Goal: Task Accomplishment & Management: Use online tool/utility

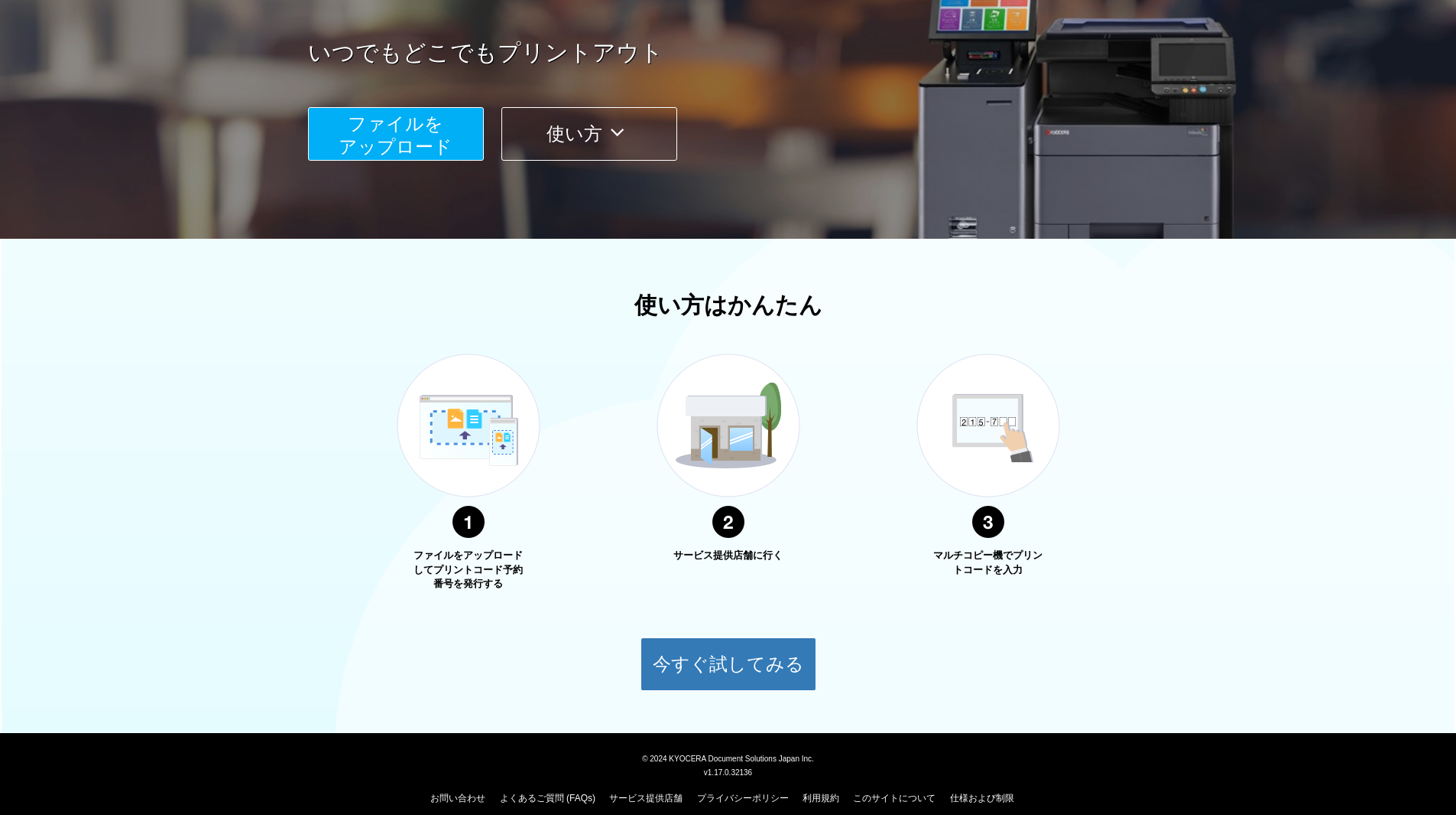
scroll to position [214, 0]
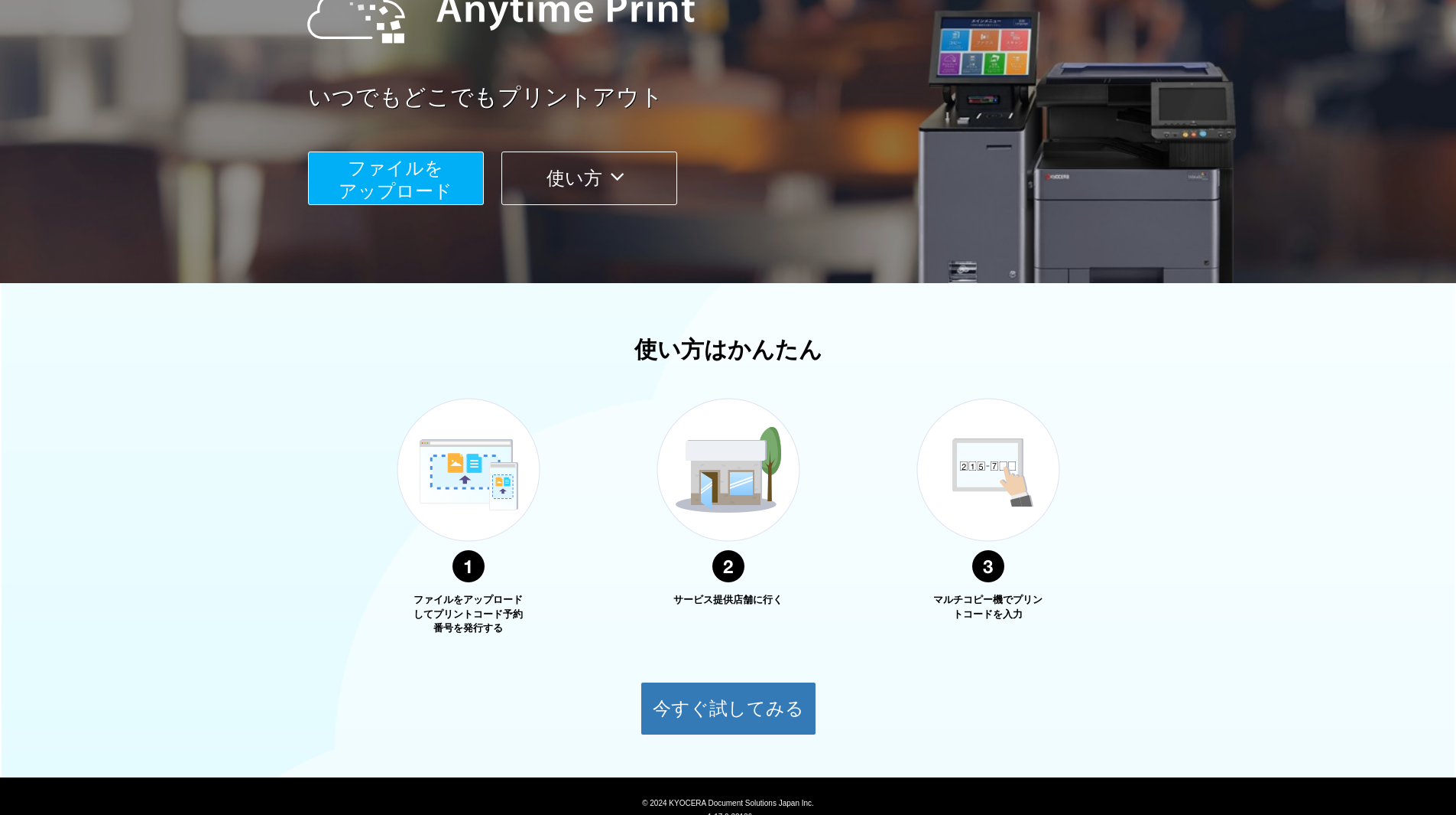
click at [393, 198] on span "ファイルを ​​アップロード" at bounding box center [395, 179] width 114 height 44
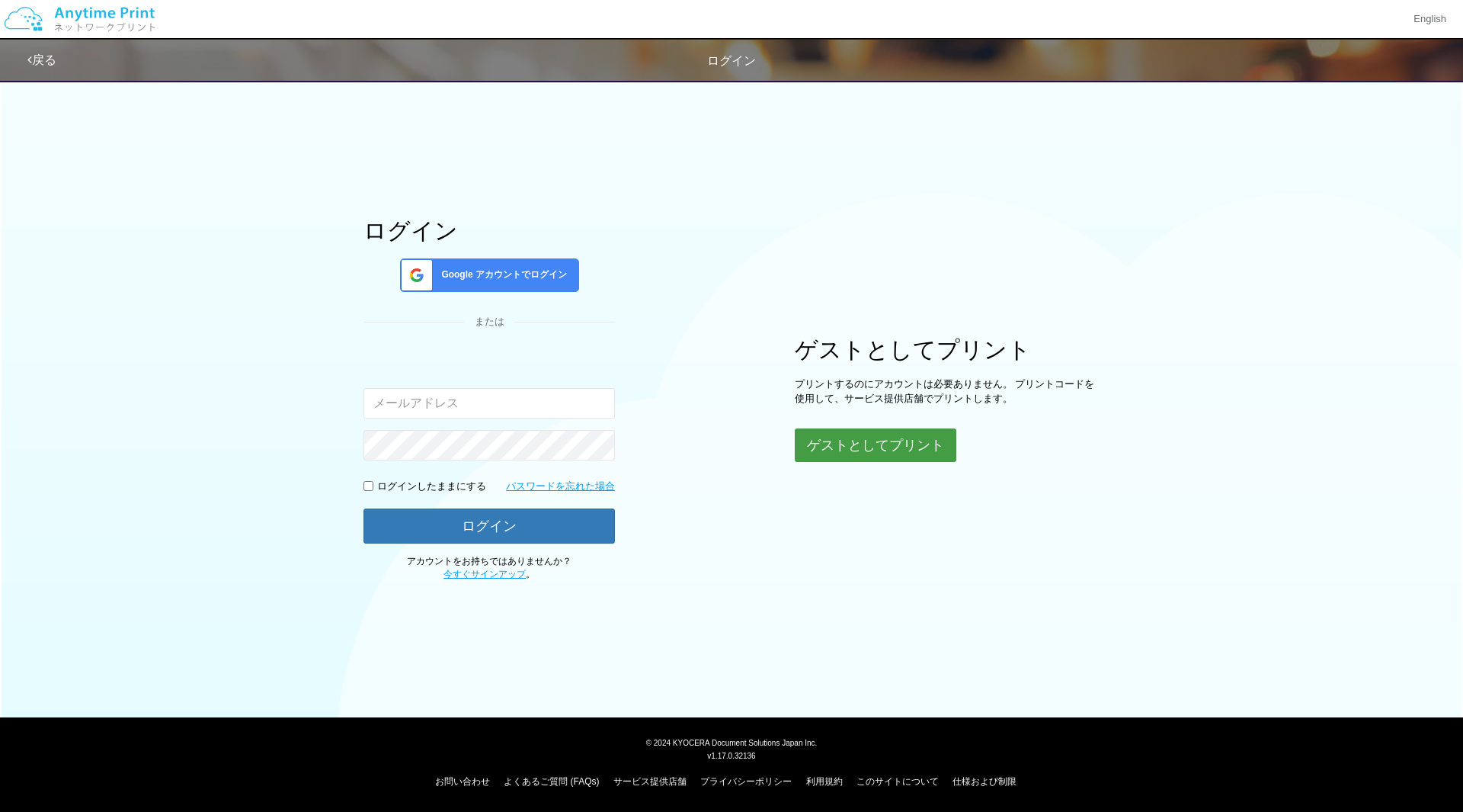
click at [875, 456] on button "ゲストとしてプリント" at bounding box center [876, 445] width 162 height 34
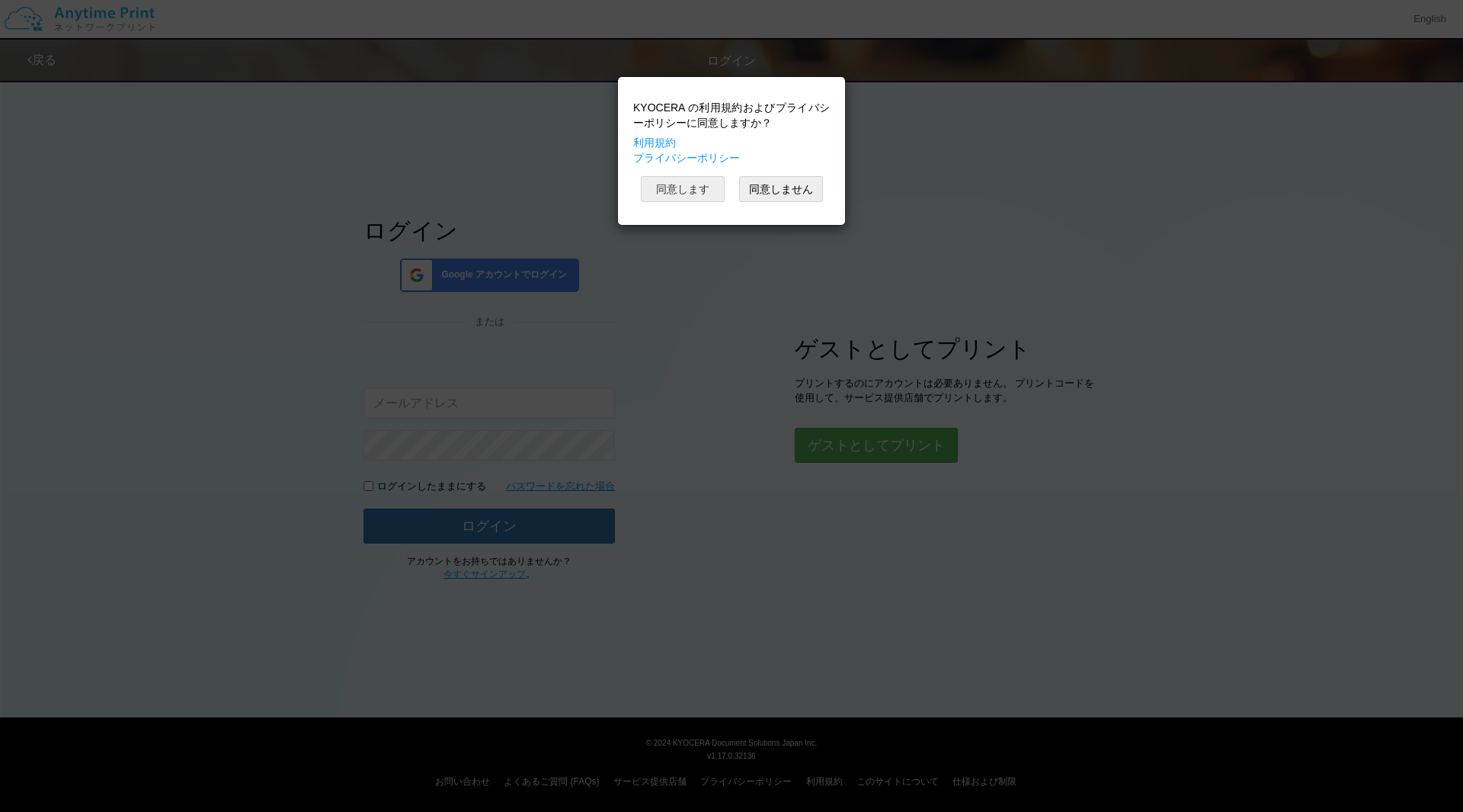
click at [677, 189] on button "同意します" at bounding box center [683, 189] width 84 height 26
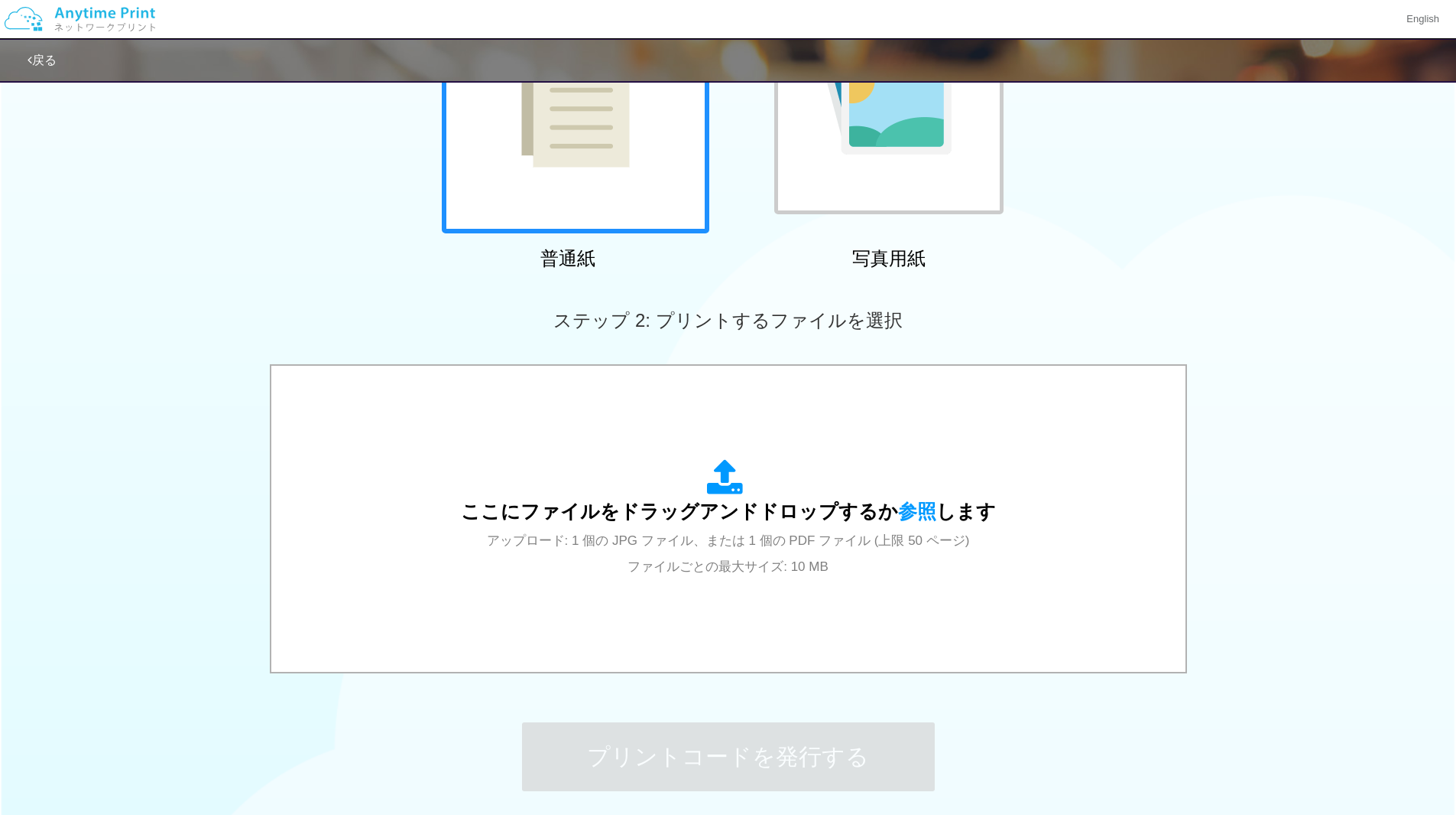
scroll to position [172, 0]
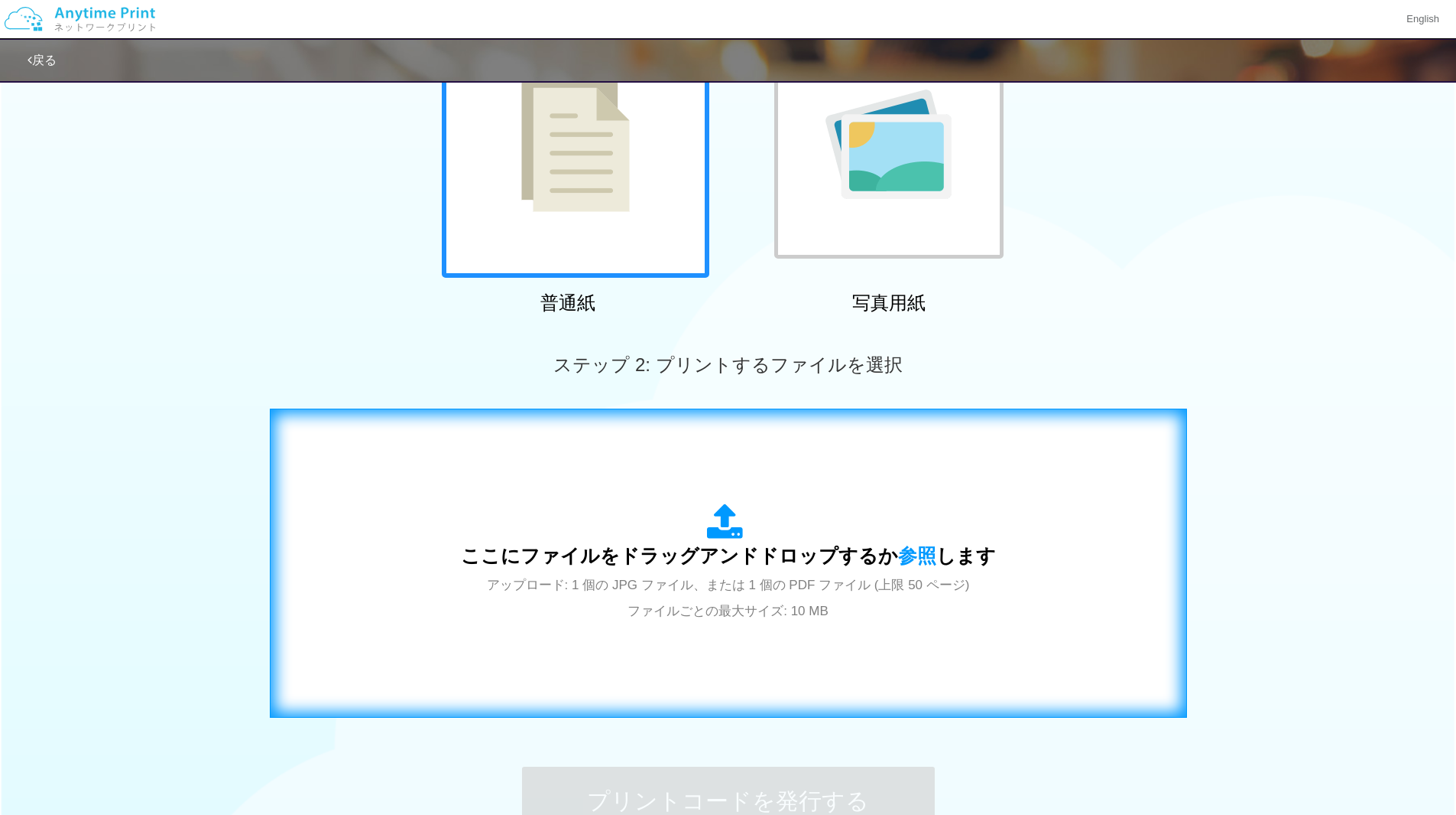
click at [725, 479] on div "ここにファイルをドラッグアンドドロップするか 参照 します アップロード: 1 個の JPG ファイル、または 1 個の PDF ファイル (上限 50 ペー…" at bounding box center [728, 562] width 885 height 277
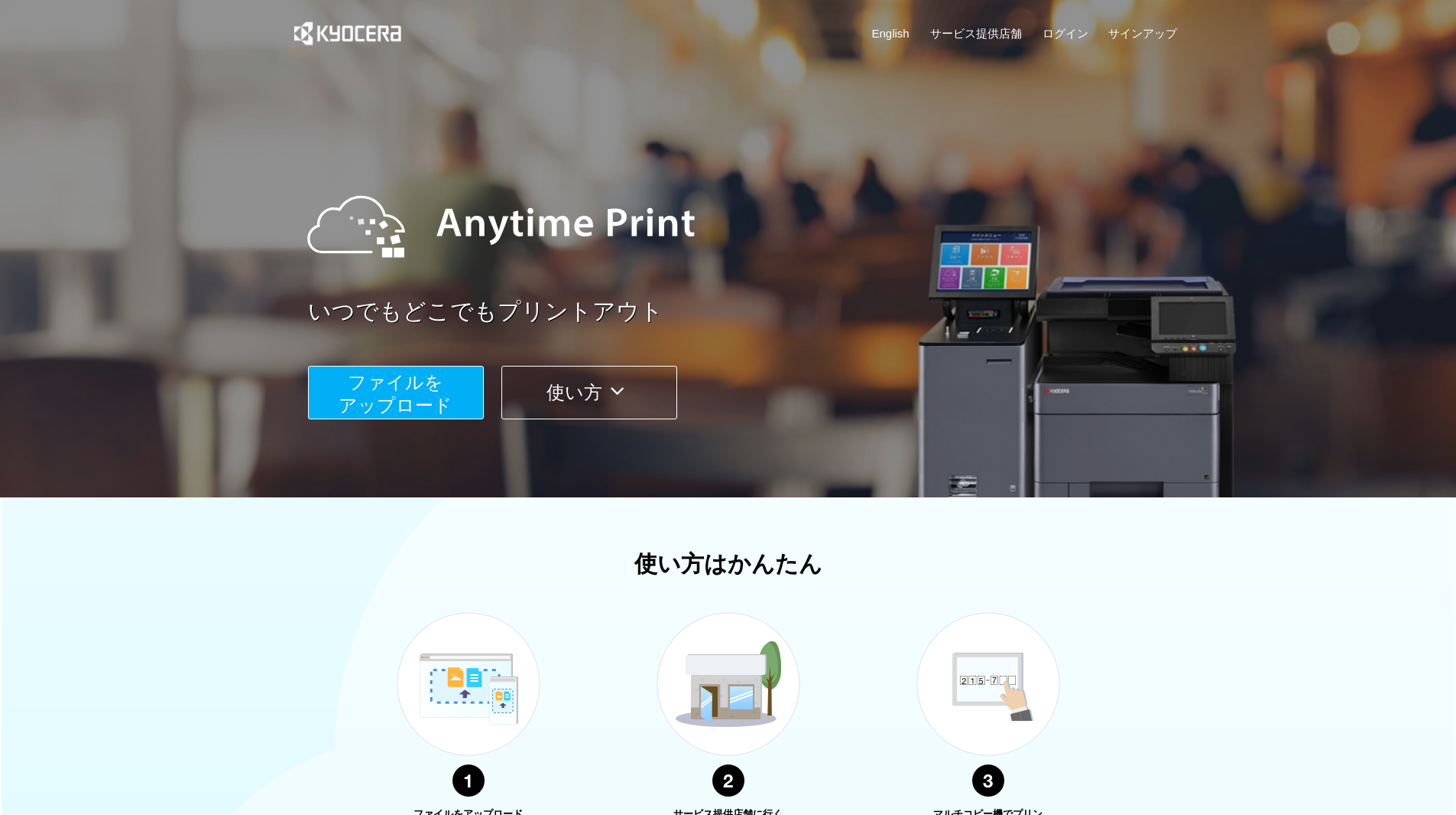
click at [421, 401] on span "ファイルを ​​アップロード" at bounding box center [395, 393] width 114 height 44
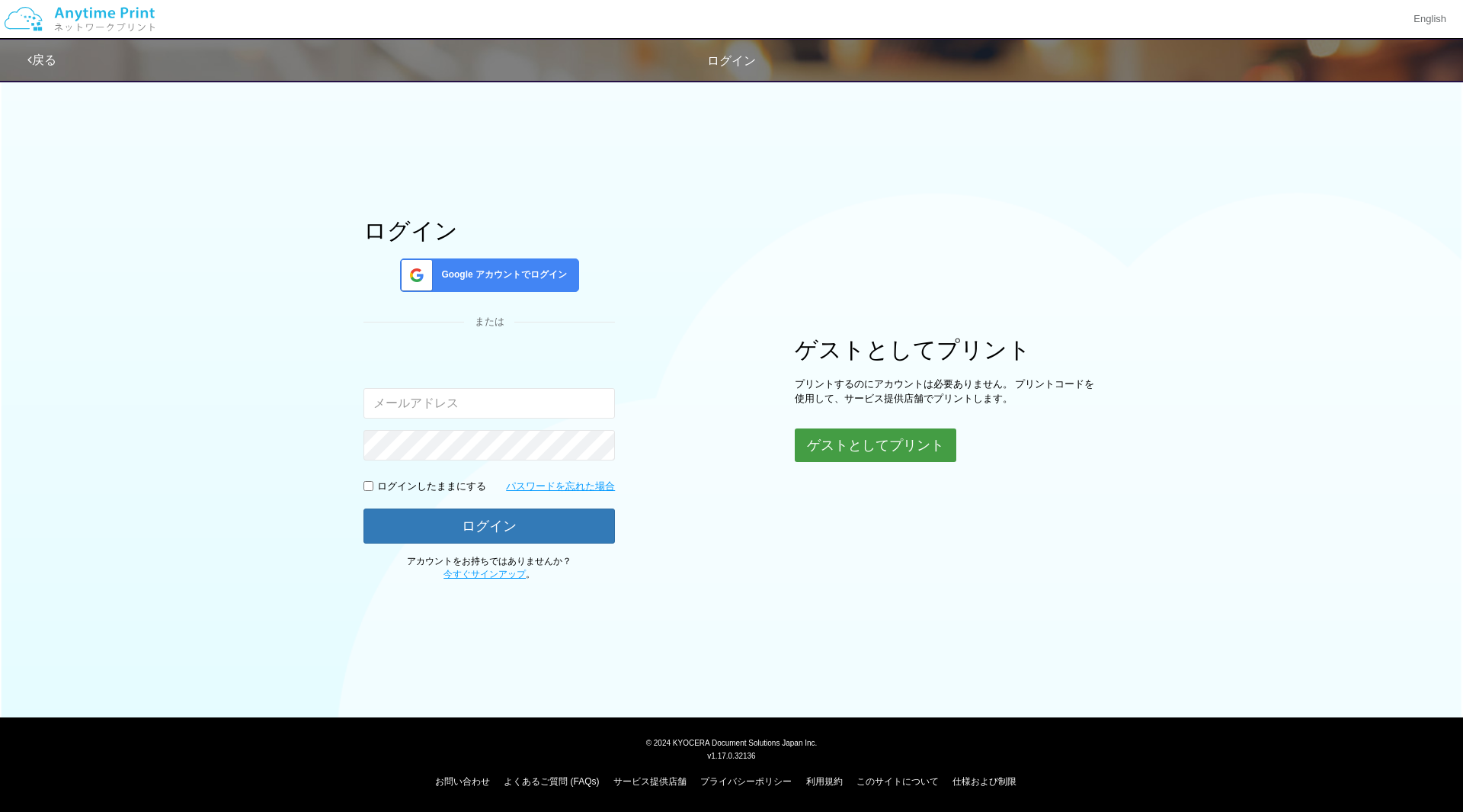
click at [862, 435] on button "ゲストとしてプリント" at bounding box center [876, 445] width 162 height 34
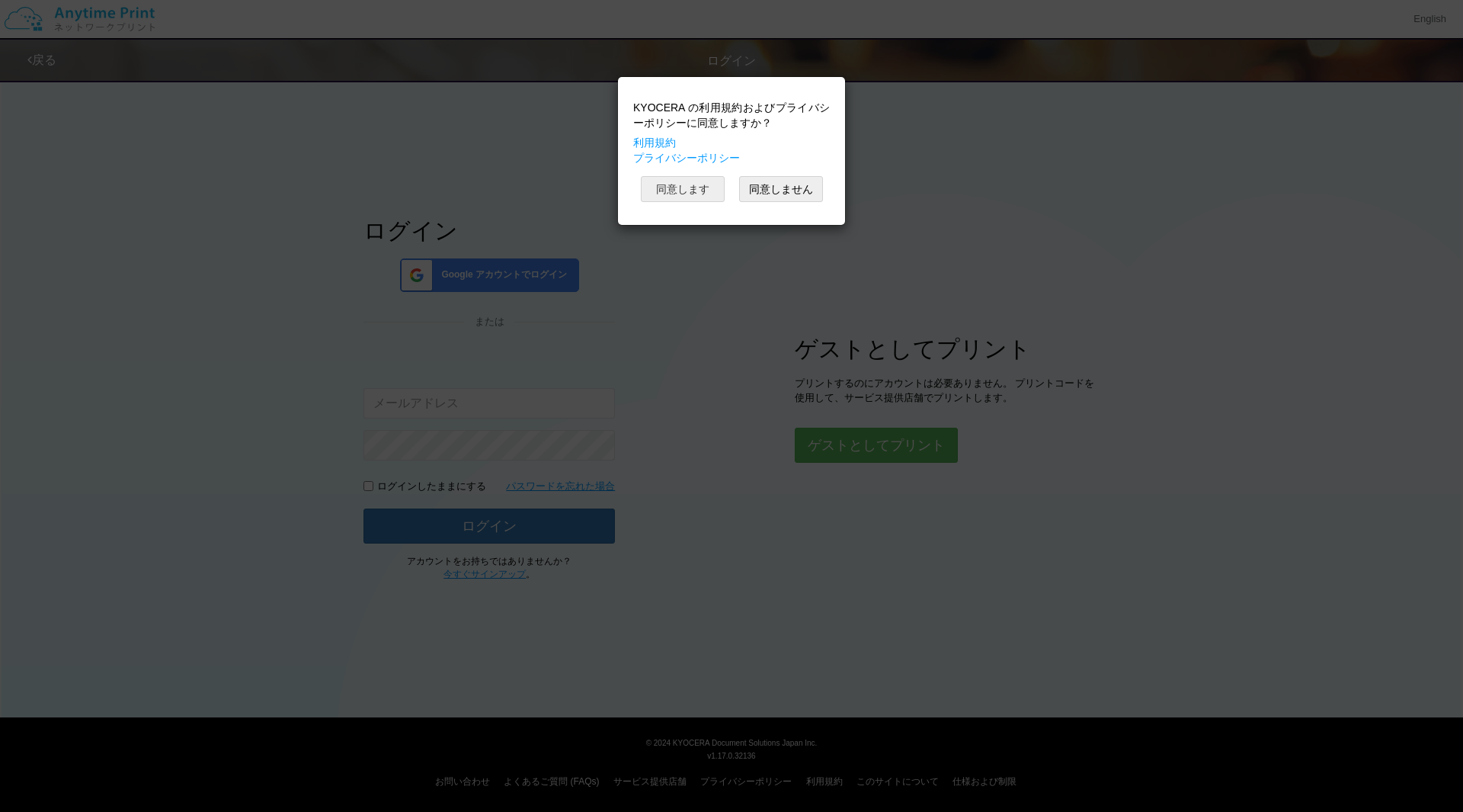
click at [691, 192] on button "同意します" at bounding box center [683, 189] width 84 height 26
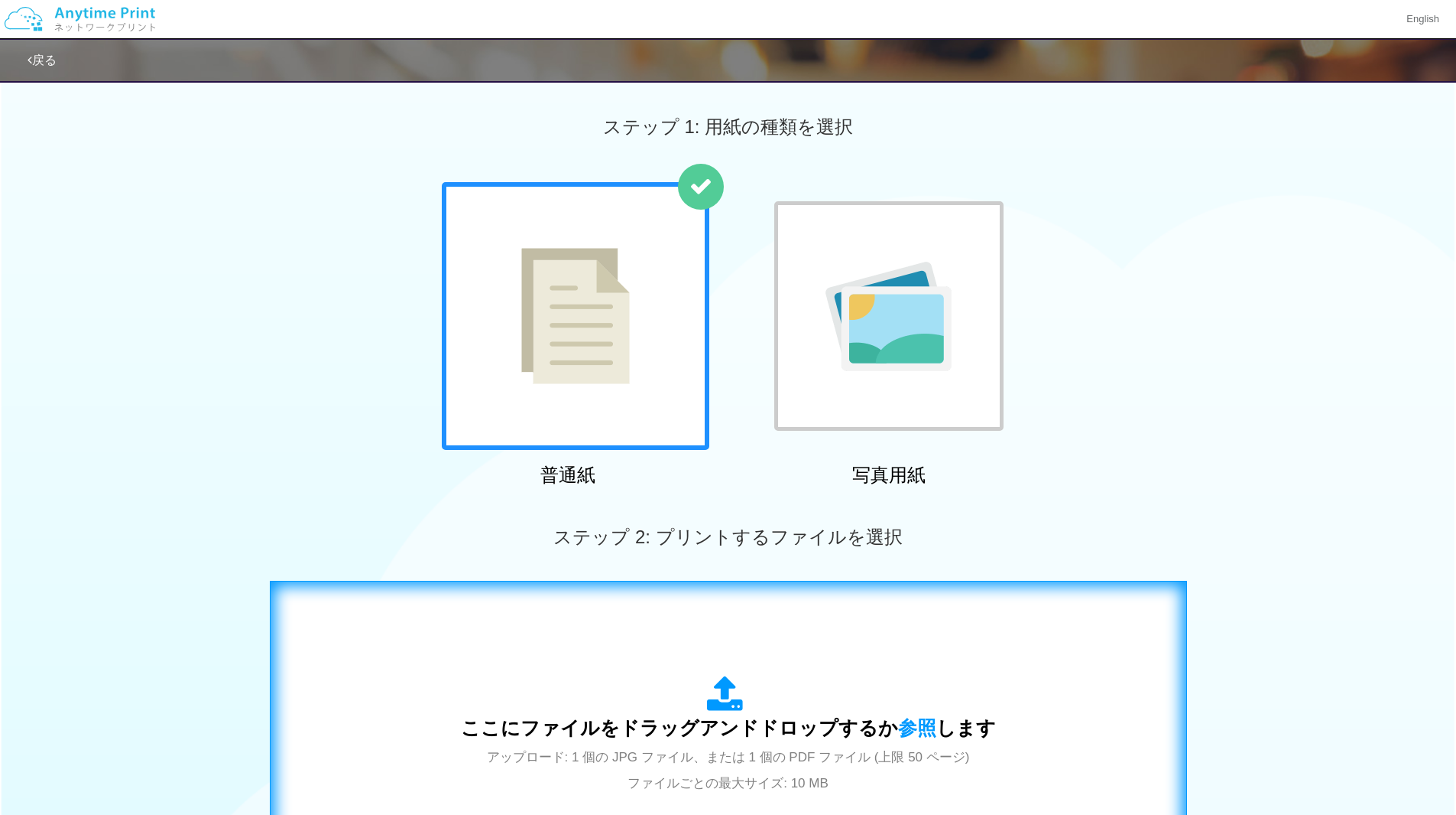
click at [773, 689] on div "ここにファイルをドラッグアンドドロップするか 参照 します アップロード: 1 個の JPG ファイル、または 1 個の PDF ファイル (上限 50 ペー…" at bounding box center [728, 735] width 535 height 119
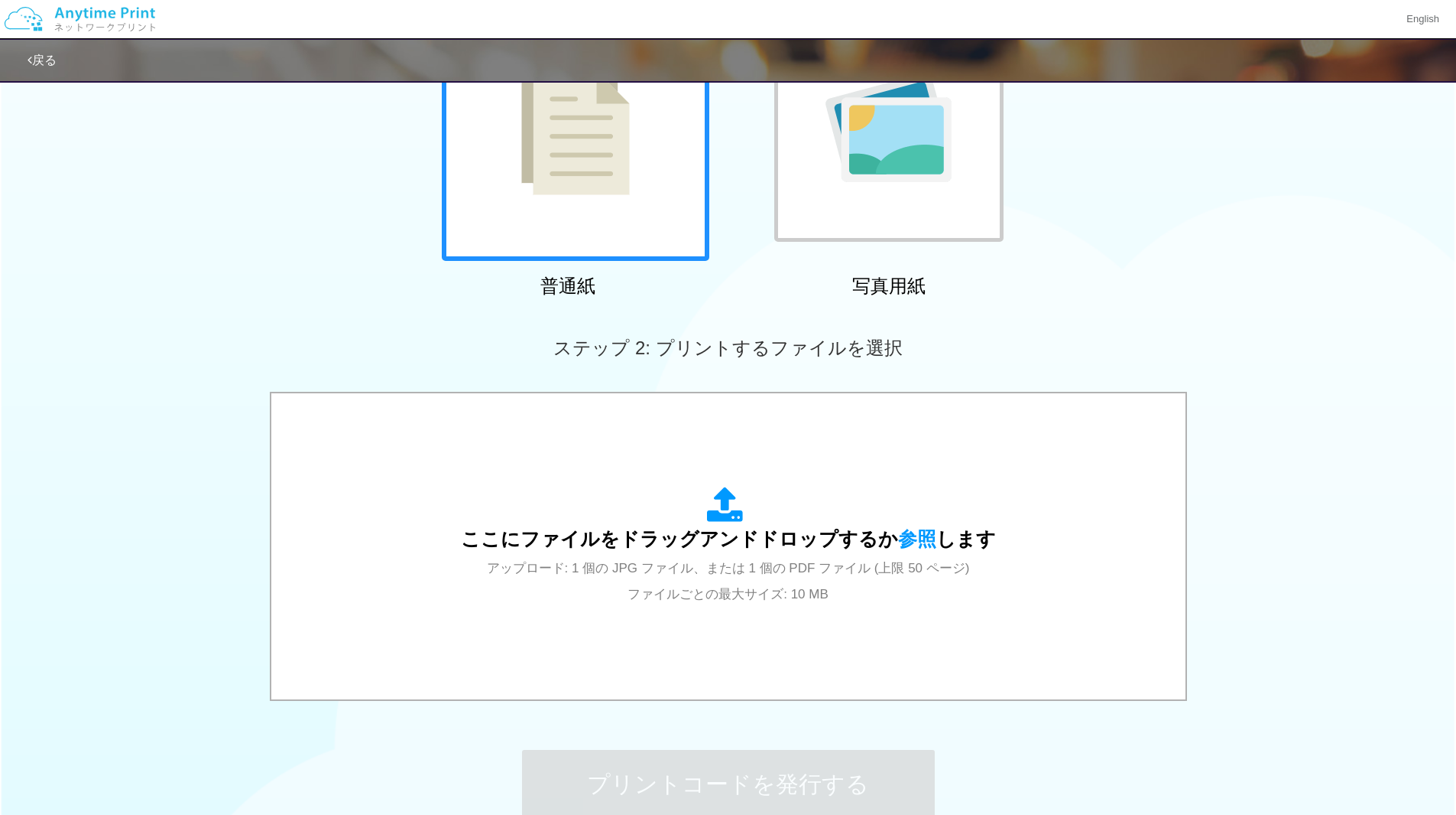
scroll to position [205, 0]
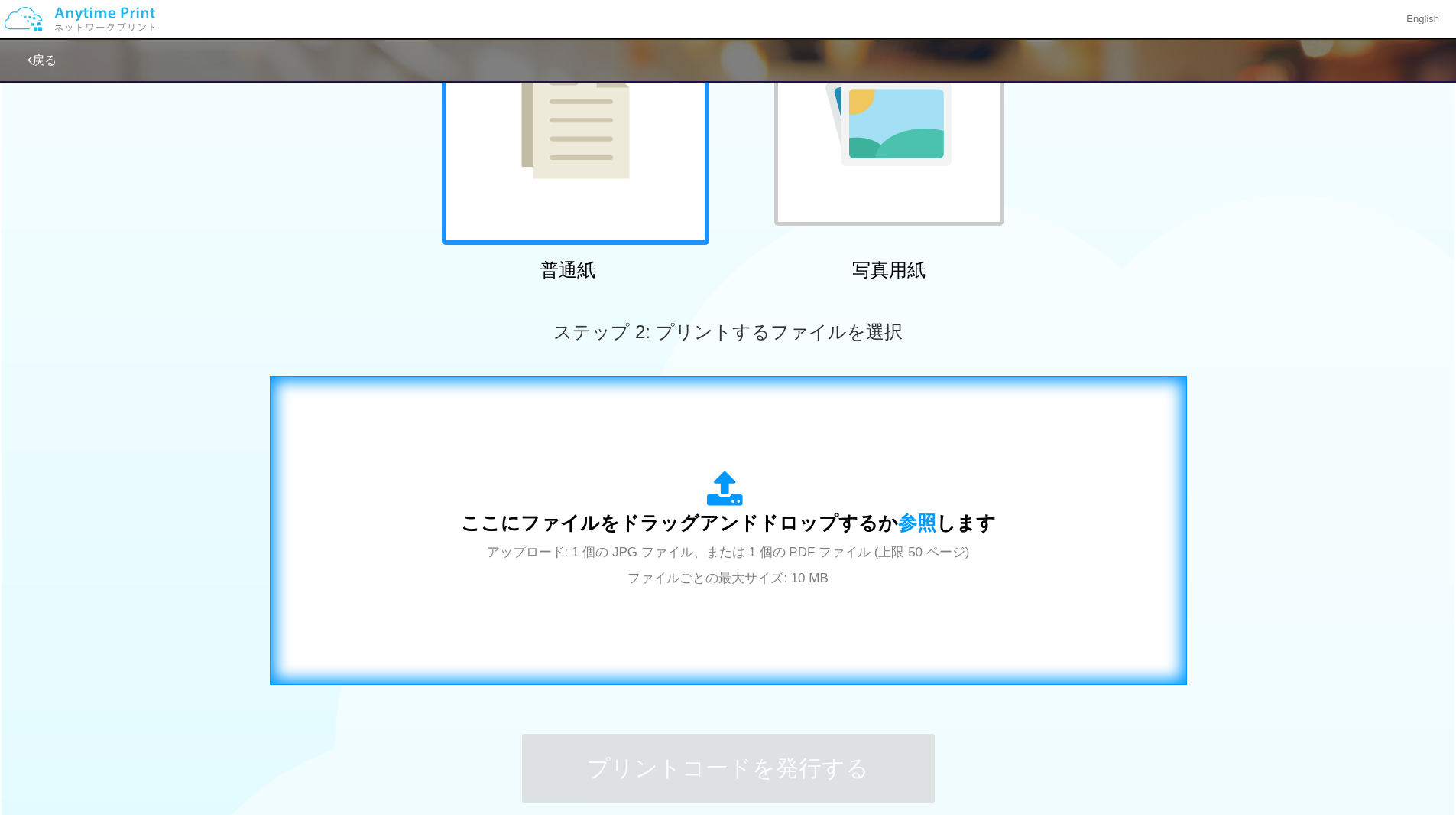
click at [779, 549] on span "アップロード: 1 個の JPG ファイル、または 1 個の PDF ファイル (上限 50 ページ) ファイルごとの最大サイズ: 10 MB" at bounding box center [728, 565] width 483 height 41
